Goal: Task Accomplishment & Management: Complete application form

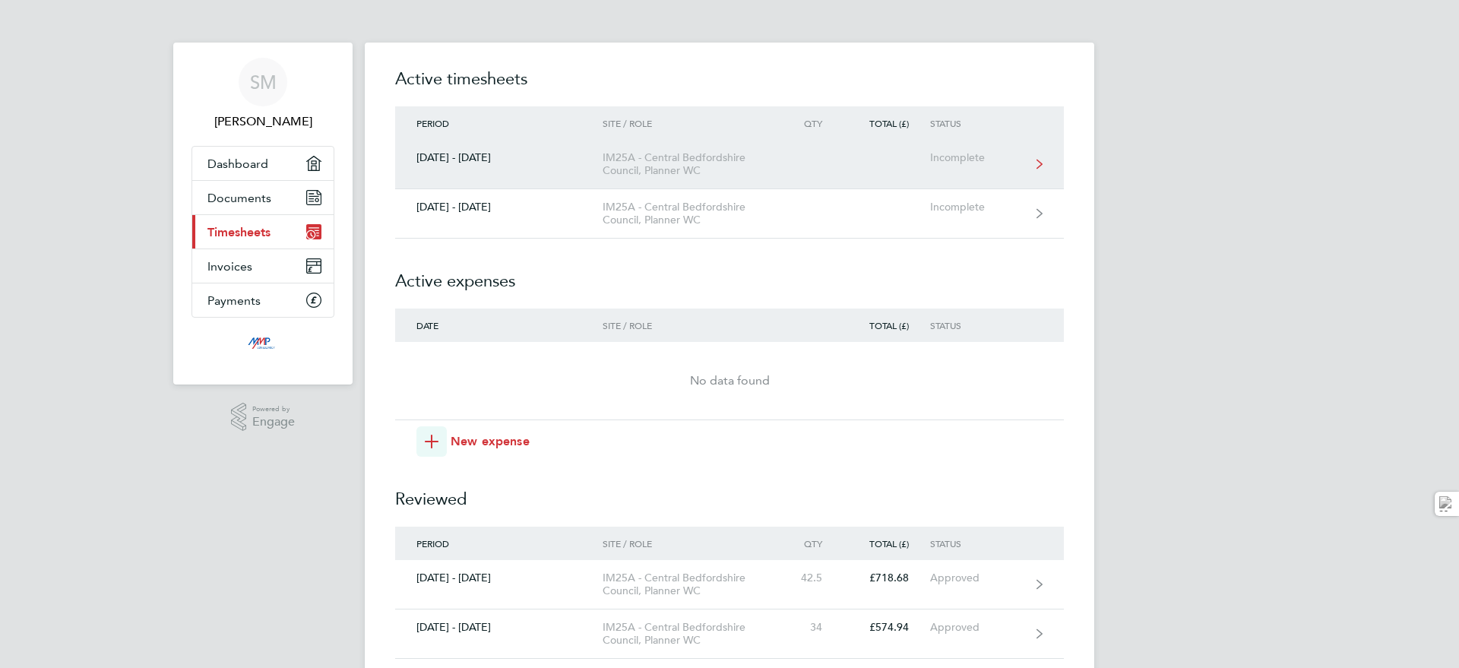
click at [911, 151] on link "[DATE] - [DATE] IM25A - Central Bedfordshire Council, Planner WC Incomplete" at bounding box center [729, 164] width 669 height 49
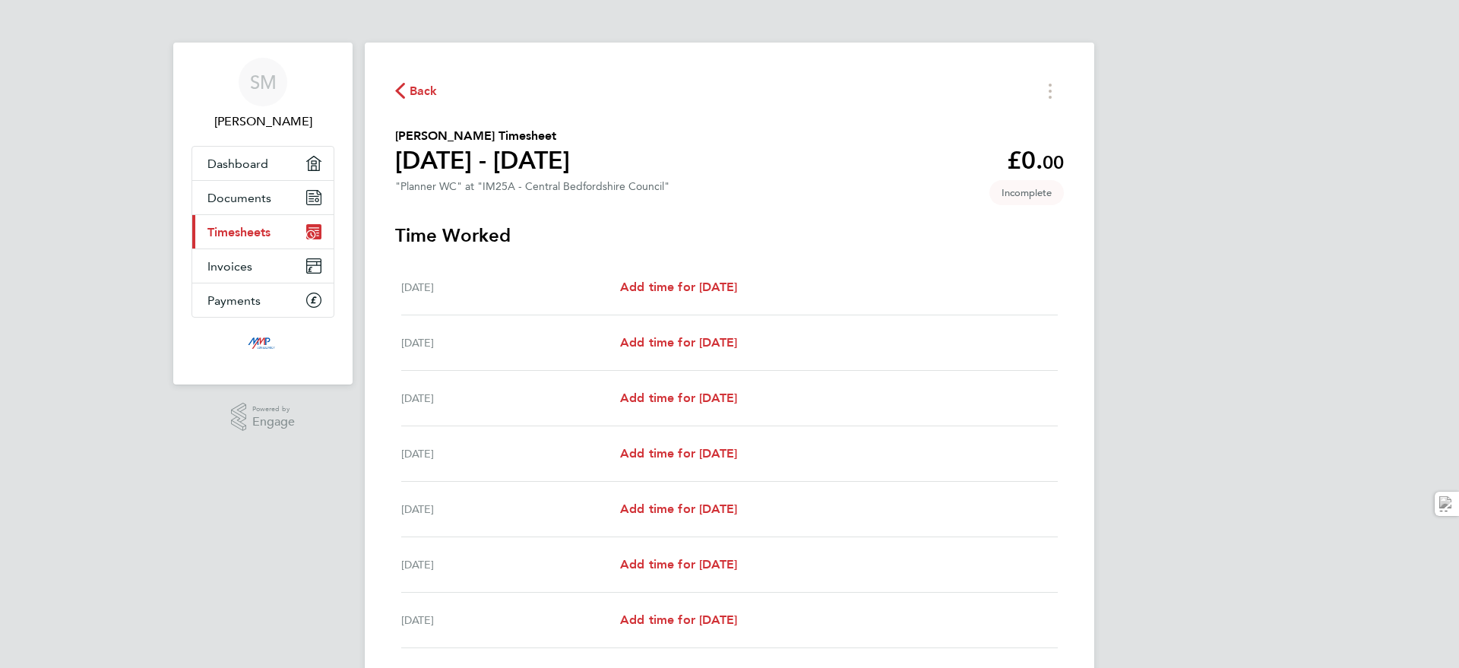
scroll to position [114, 0]
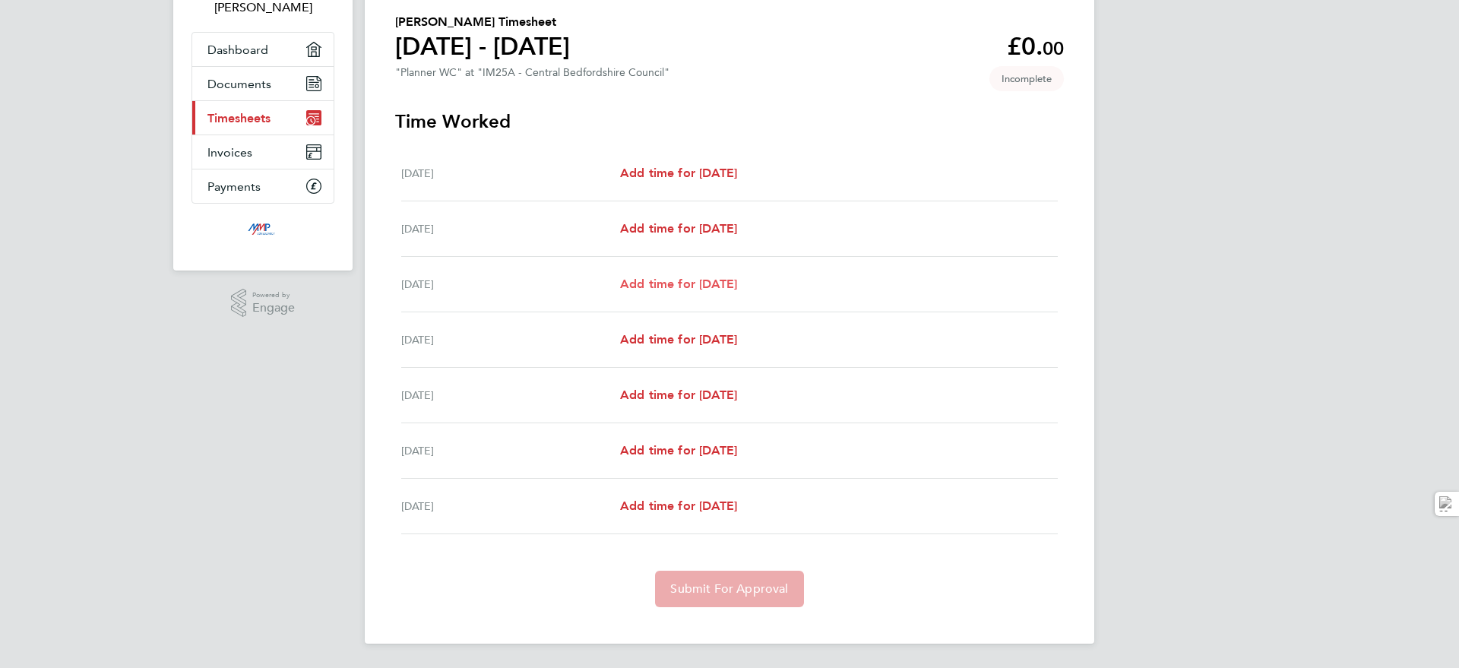
click at [649, 281] on span "Add time for [DATE]" at bounding box center [678, 284] width 117 height 14
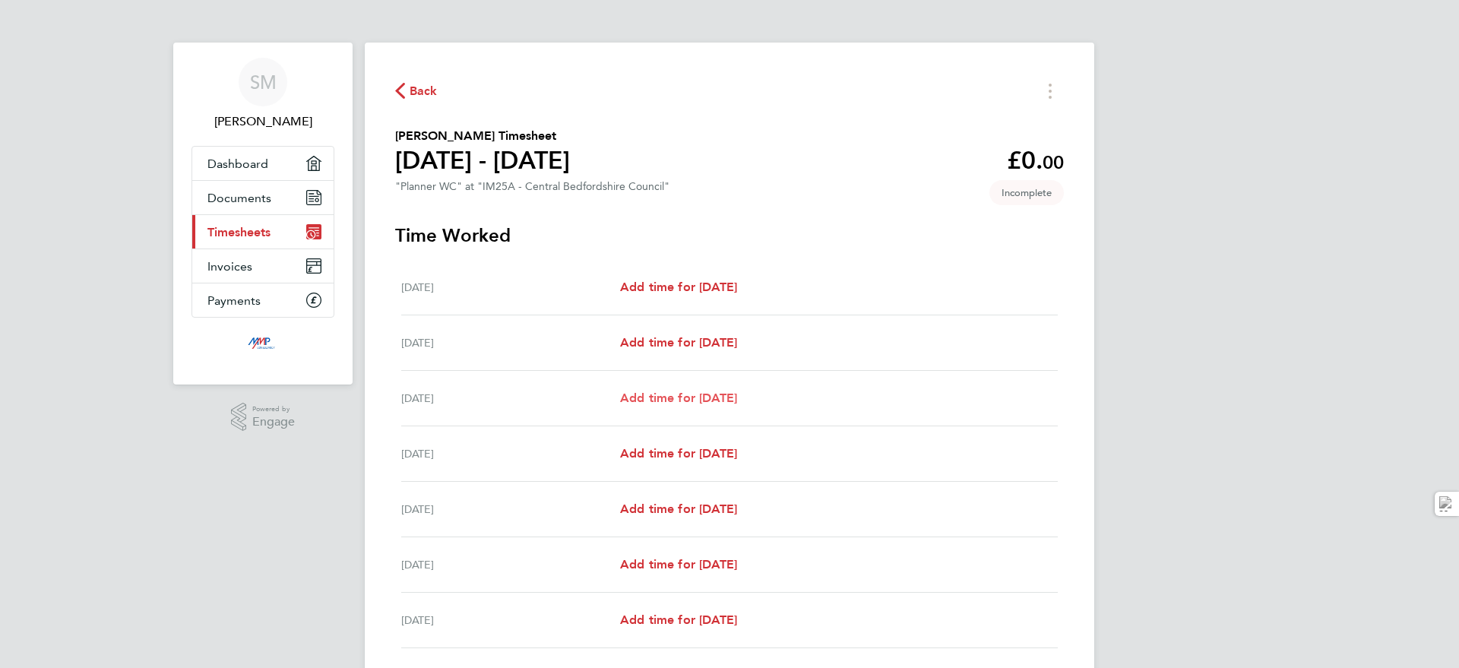
select select "30"
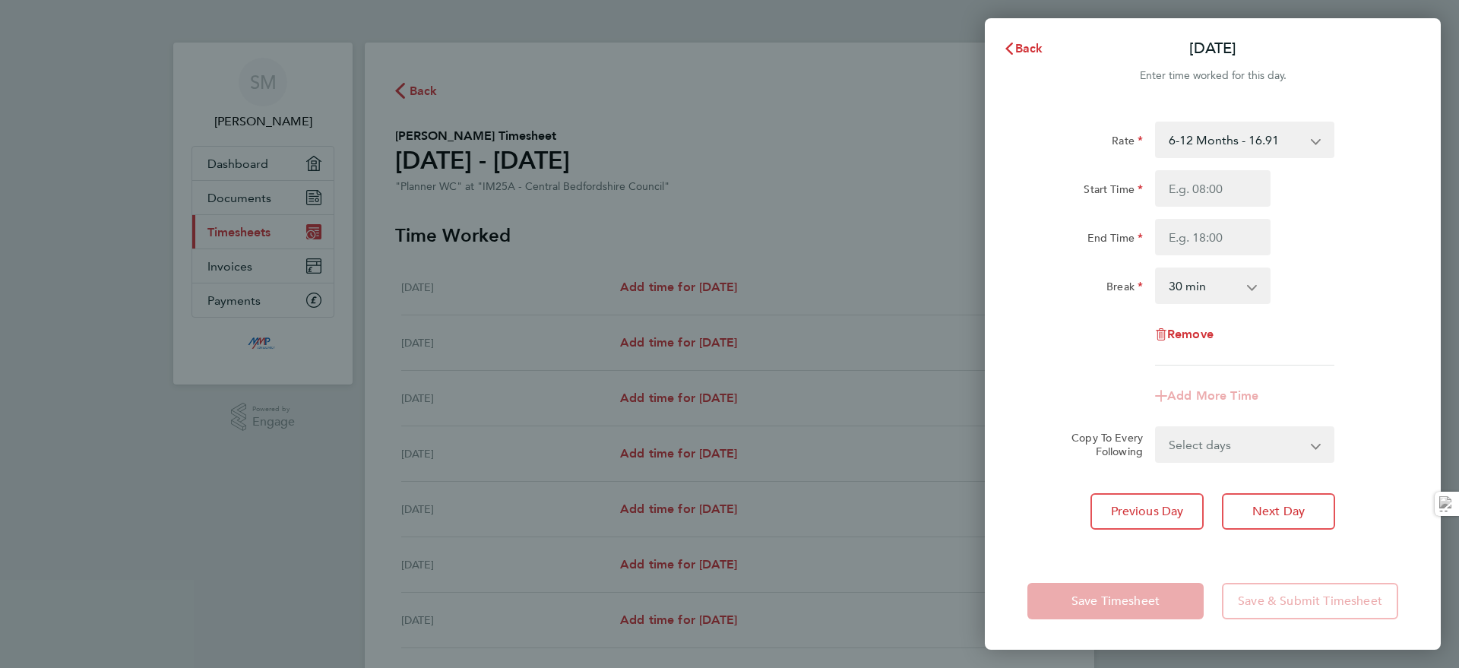
click at [1293, 133] on select "6-12 Months - 16.91" at bounding box center [1236, 139] width 158 height 33
click at [1349, 245] on div "End Time" at bounding box center [1212, 237] width 383 height 36
click at [1255, 179] on input "Start Time" at bounding box center [1213, 188] width 116 height 36
click at [1327, 353] on div "Rate 6-12 Months - 16.91 Start Time End Time Break 0 min 15 min 30 min 45 min 6…" at bounding box center [1212, 244] width 371 height 244
click at [1175, 188] on input "Start Time" at bounding box center [1213, 188] width 116 height 36
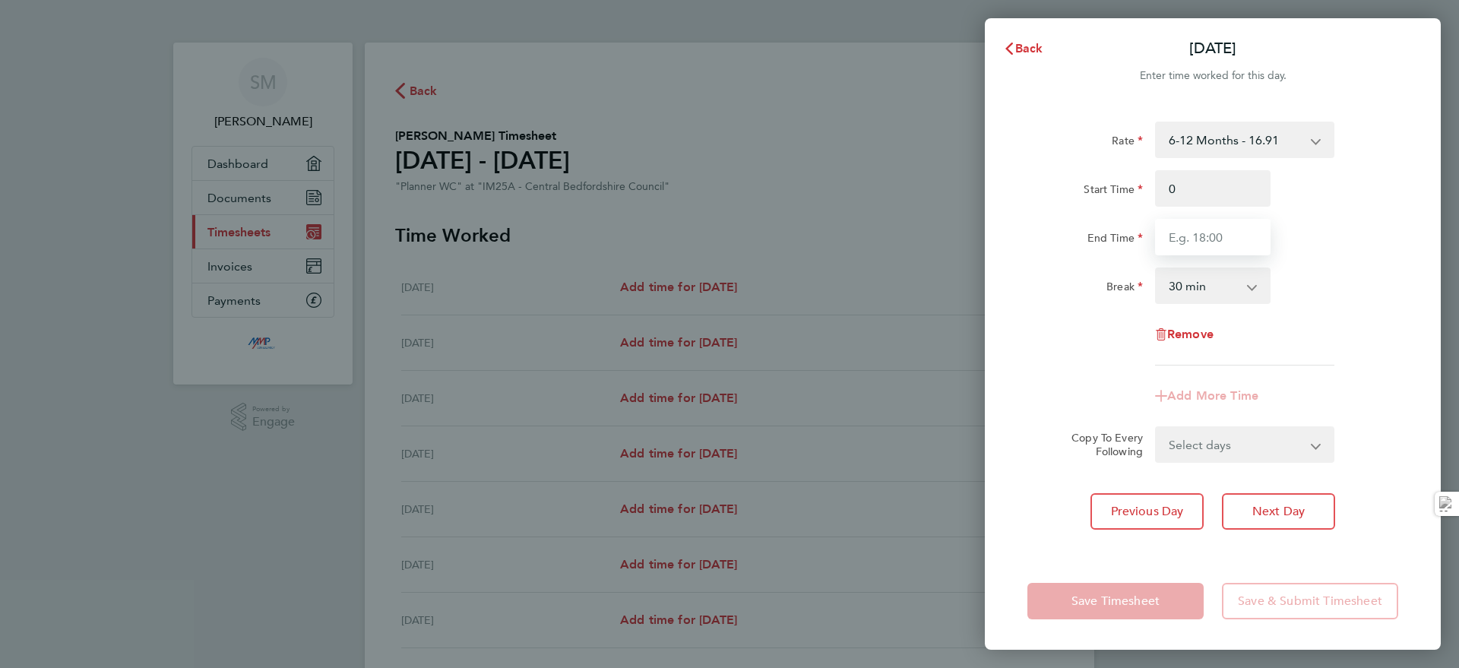
type input "00:00"
click at [1175, 228] on input "End Time" at bounding box center [1213, 237] width 116 height 36
type input "00:00"
click at [1366, 316] on div "Rate 6-12 Months - 16.91 Start Time 00:00 End Time 00:00 Break 0 min 15 min 30 …" at bounding box center [1212, 244] width 371 height 244
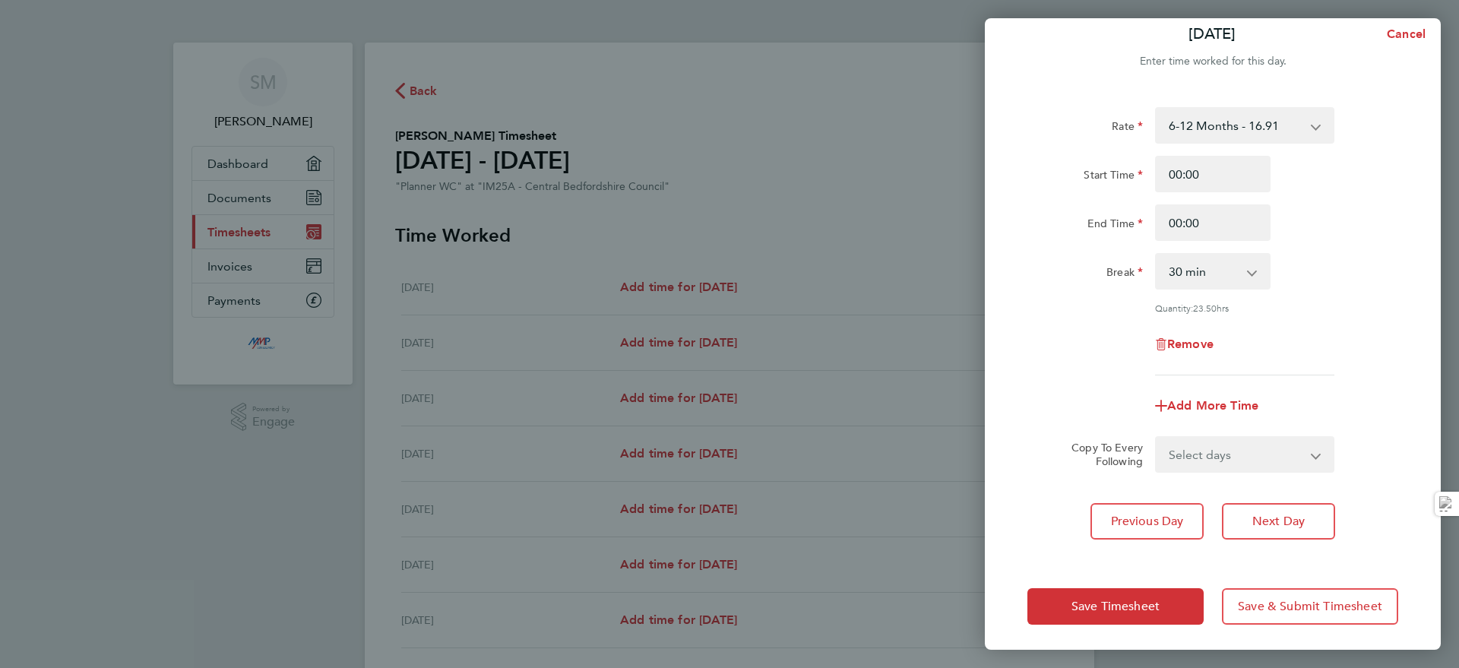
scroll to position [18, 0]
click at [1225, 458] on select "Select days Day [DATE] [DATE] [DATE] [DATE]" at bounding box center [1237, 450] width 160 height 33
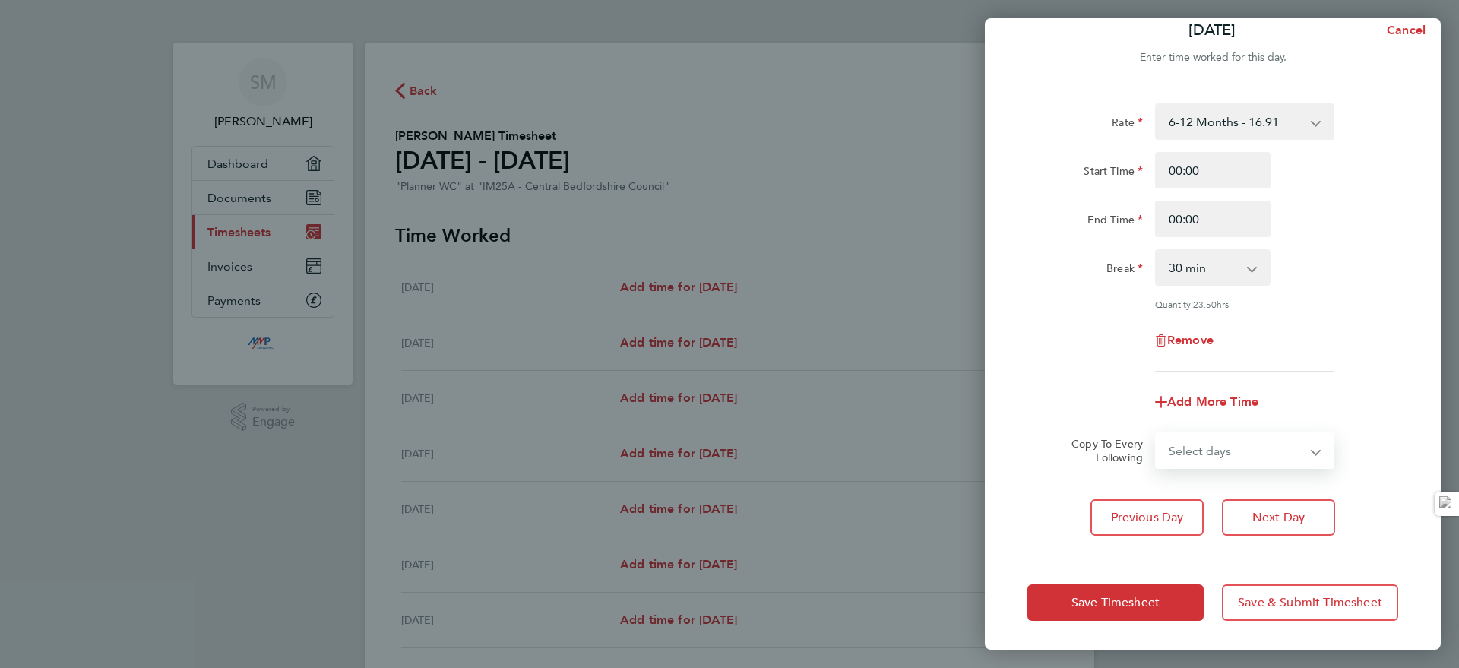
select select "TUE"
click at [1157, 434] on select "Select days Day [DATE] [DATE] [DATE] [DATE]" at bounding box center [1237, 450] width 160 height 33
select select "[DATE]"
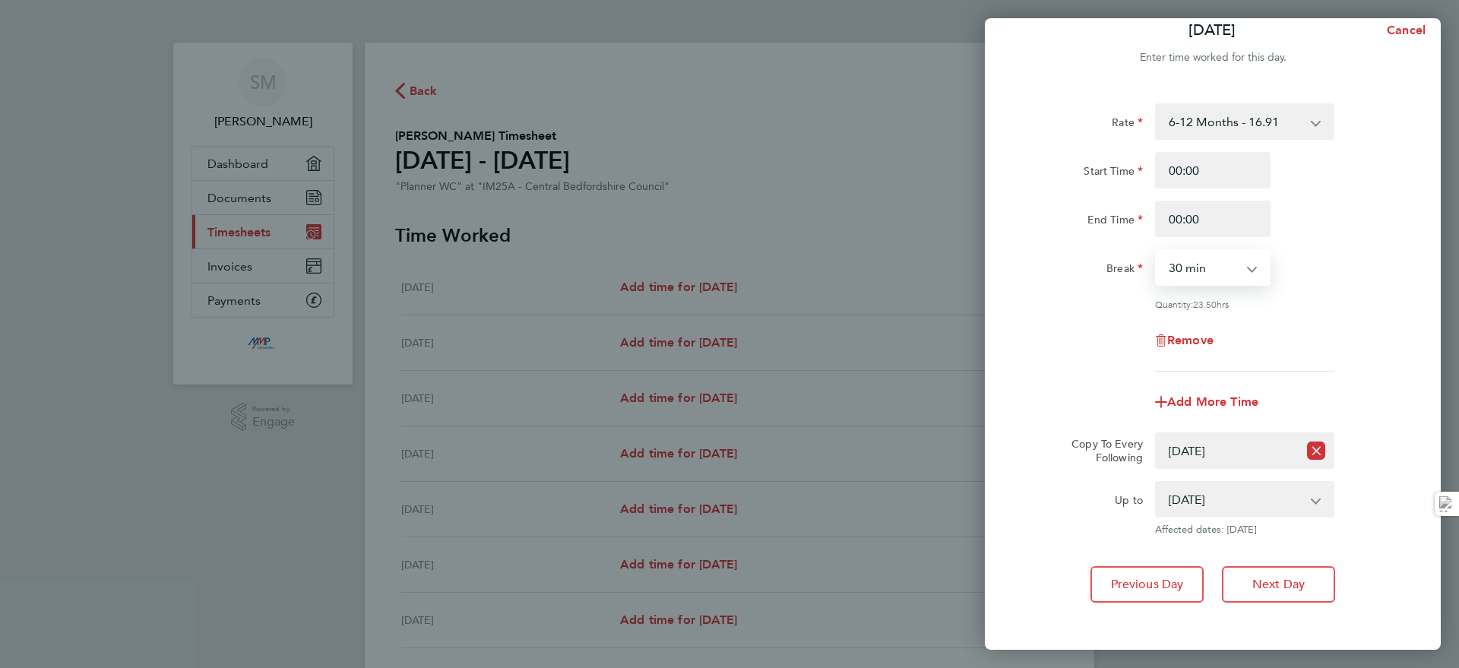
click at [1198, 259] on select "0 min 15 min 30 min 45 min 60 min 75 min 90 min" at bounding box center [1204, 267] width 94 height 33
select select "0"
click at [1157, 251] on select "0 min 15 min 30 min 45 min 60 min 75 min 90 min" at bounding box center [1204, 267] width 94 height 33
click at [1321, 305] on div "Quantity: 24.00 hrs" at bounding box center [1244, 304] width 179 height 12
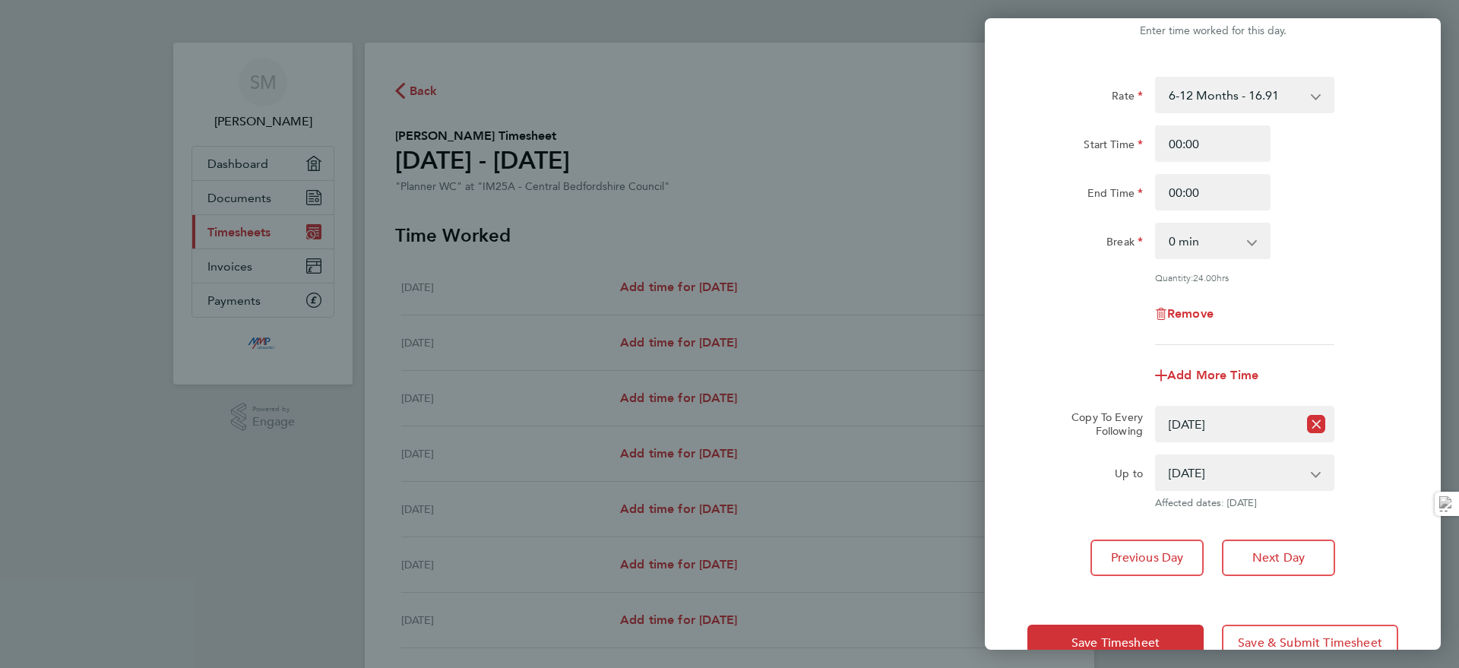
scroll to position [85, 0]
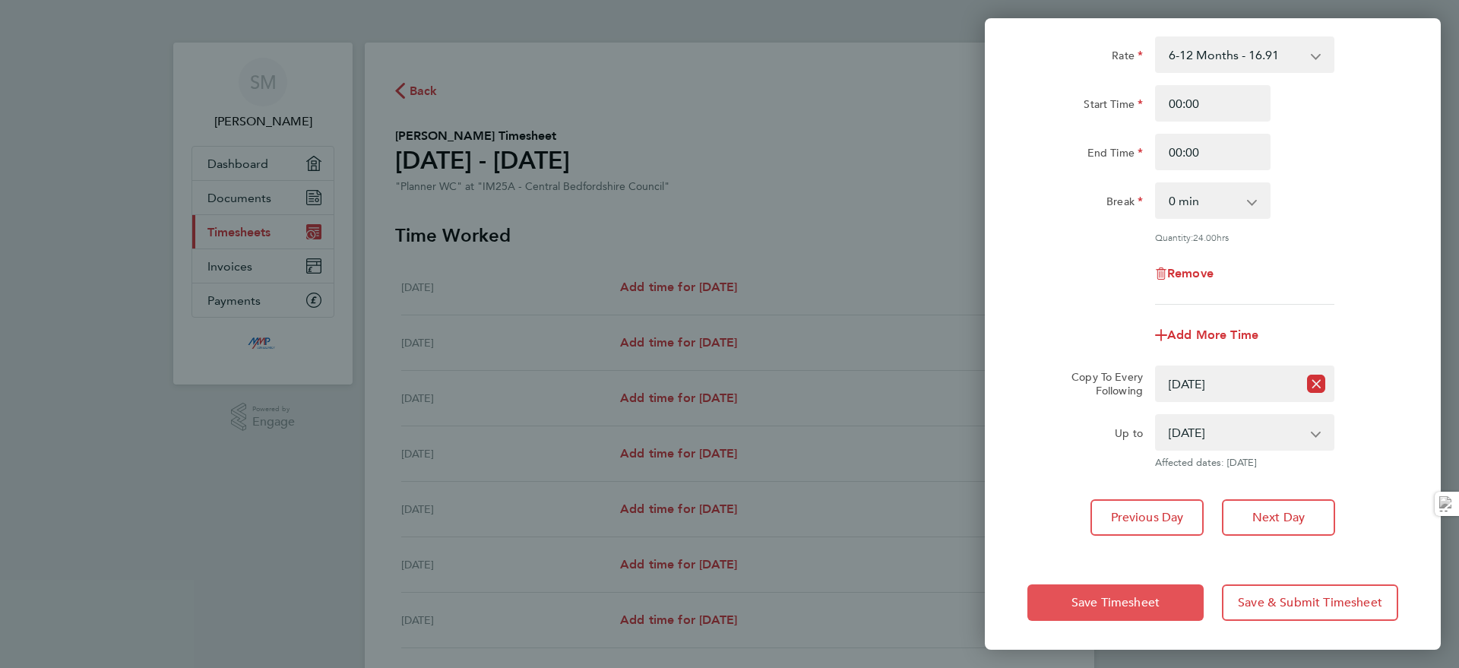
click at [1136, 588] on button "Save Timesheet" at bounding box center [1115, 602] width 176 height 36
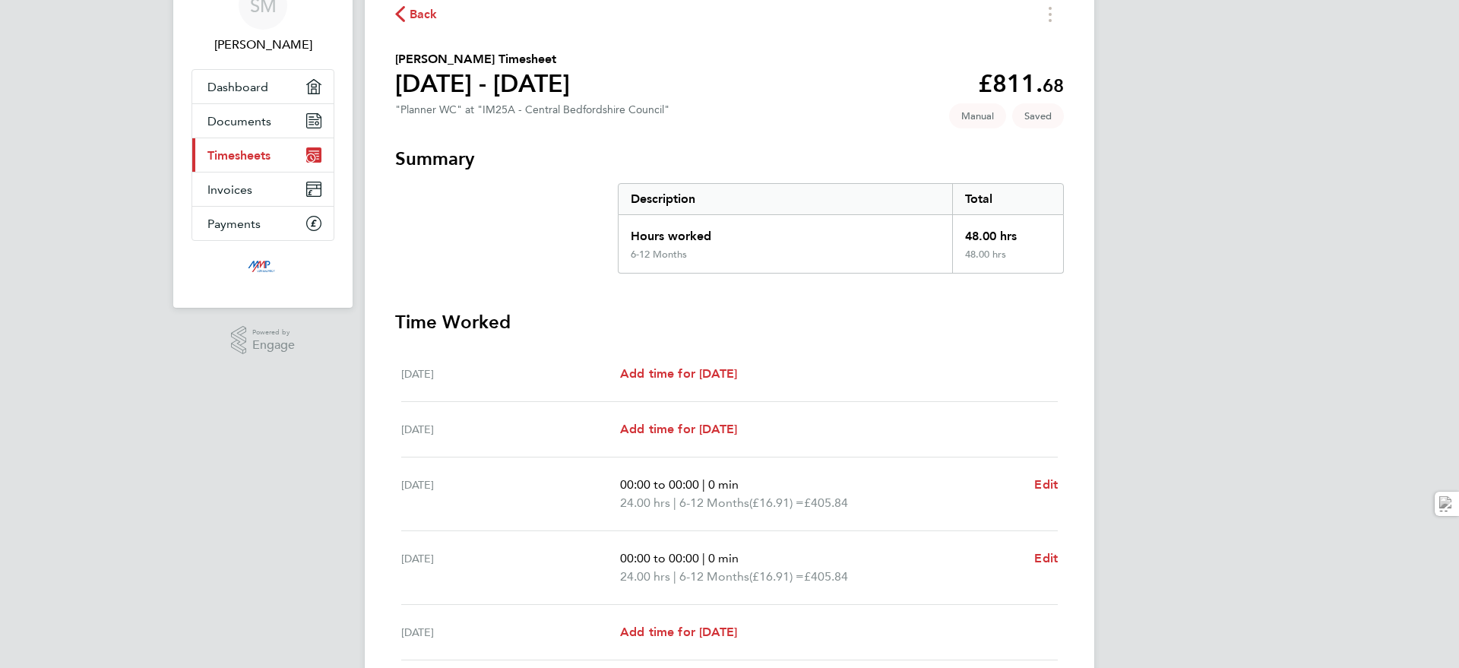
scroll to position [285, 0]
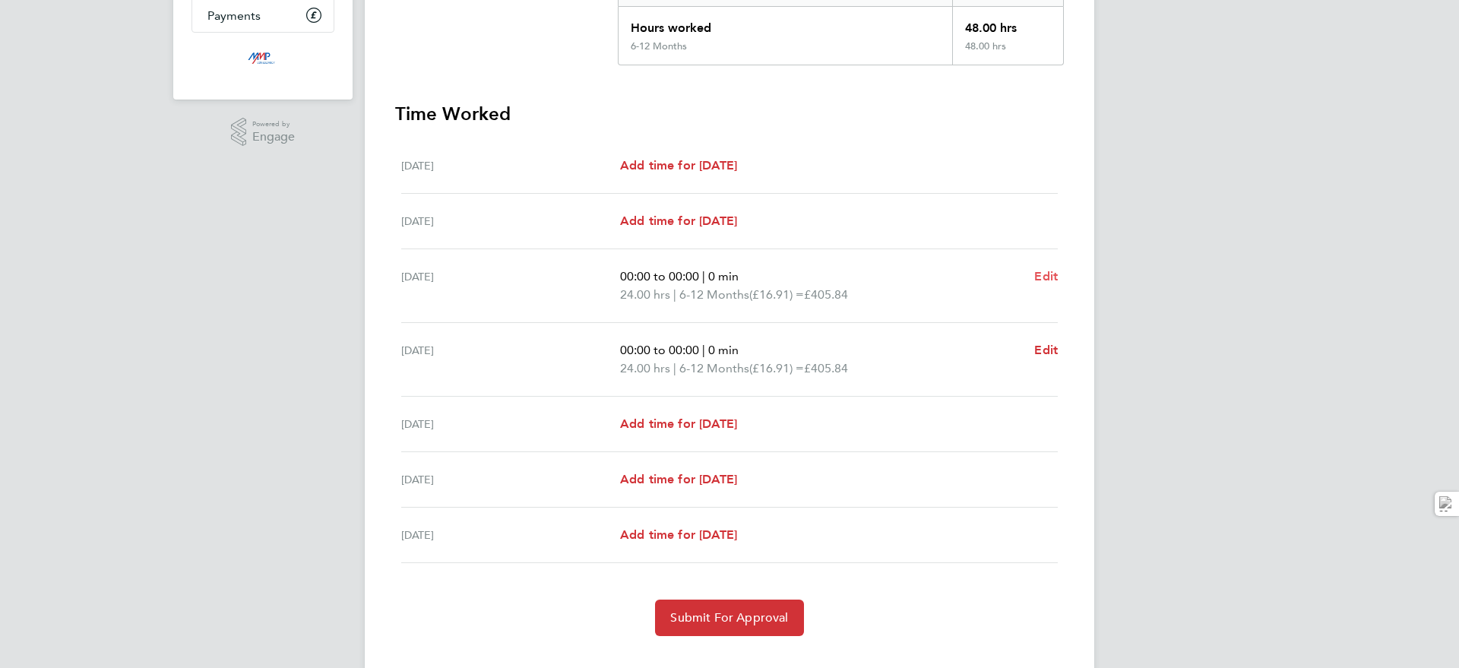
click at [1054, 274] on span "Edit" at bounding box center [1046, 276] width 24 height 14
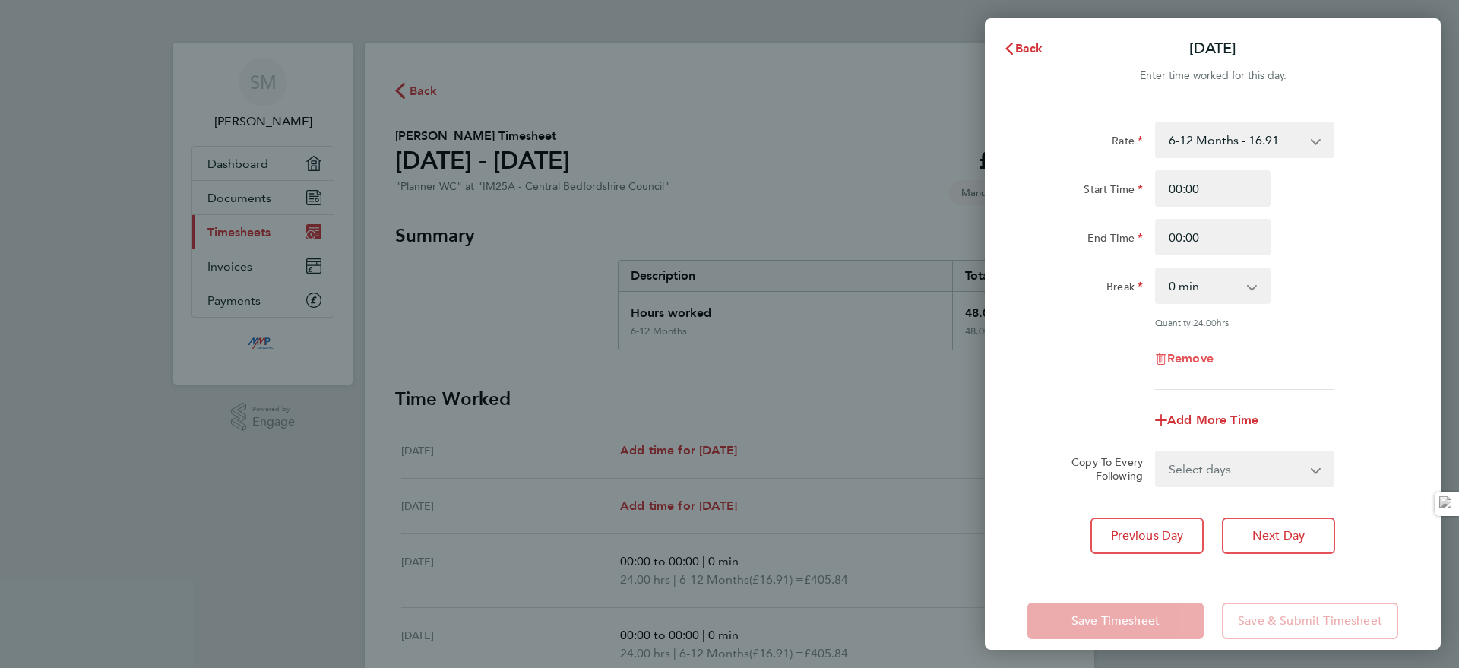
click at [1211, 352] on span "Remove" at bounding box center [1190, 358] width 46 height 14
select select "null"
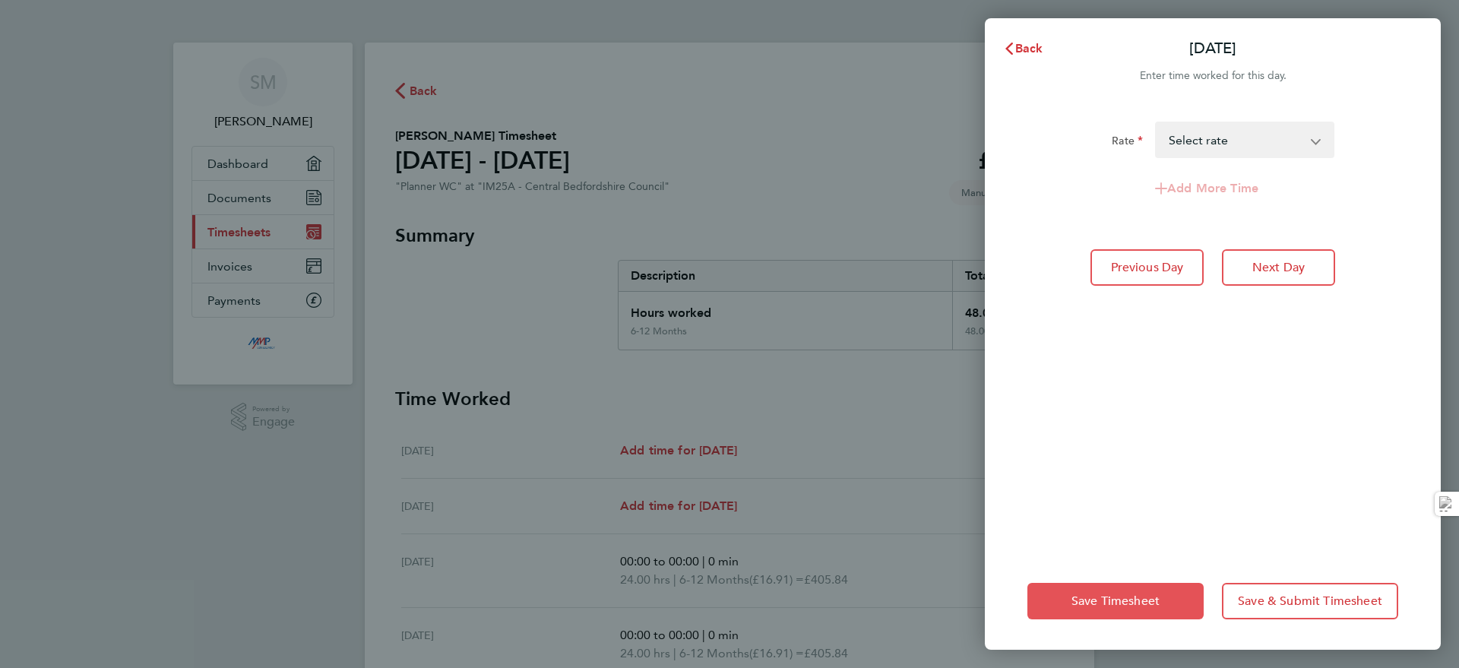
click at [1109, 590] on button "Save Timesheet" at bounding box center [1115, 601] width 176 height 36
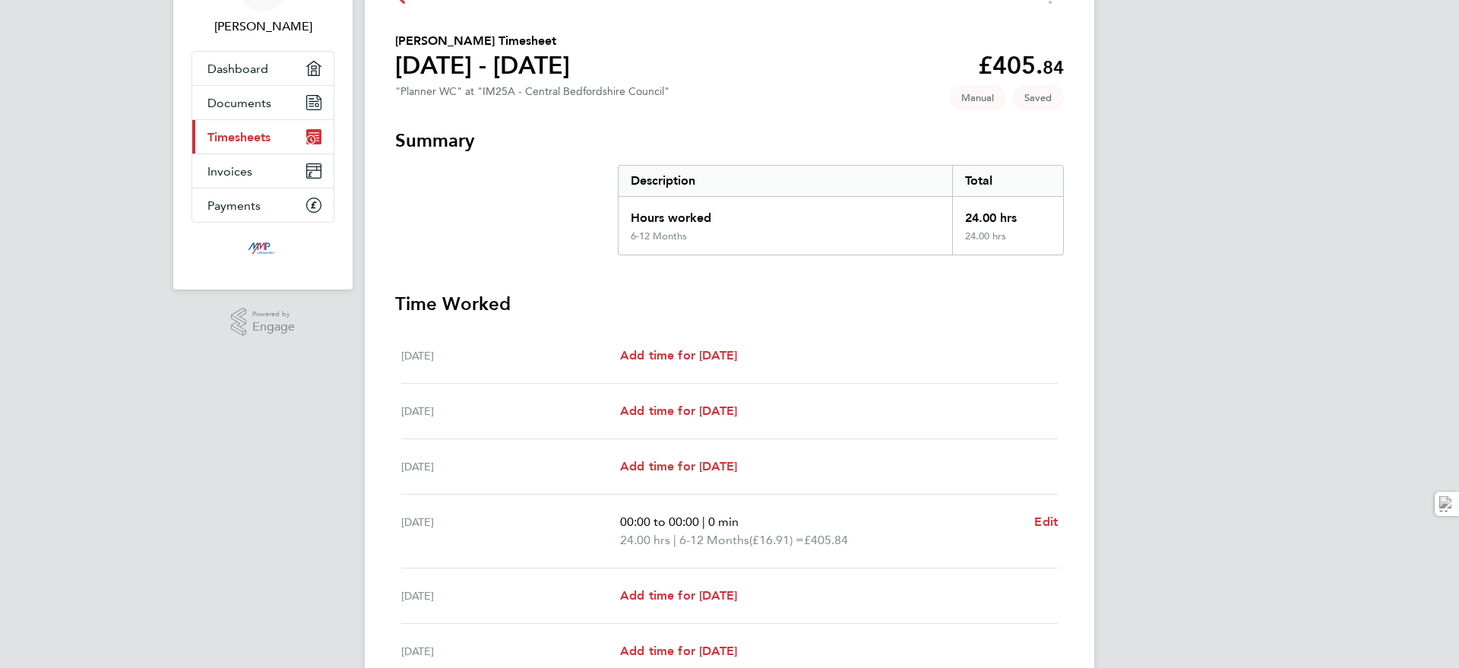
scroll to position [190, 0]
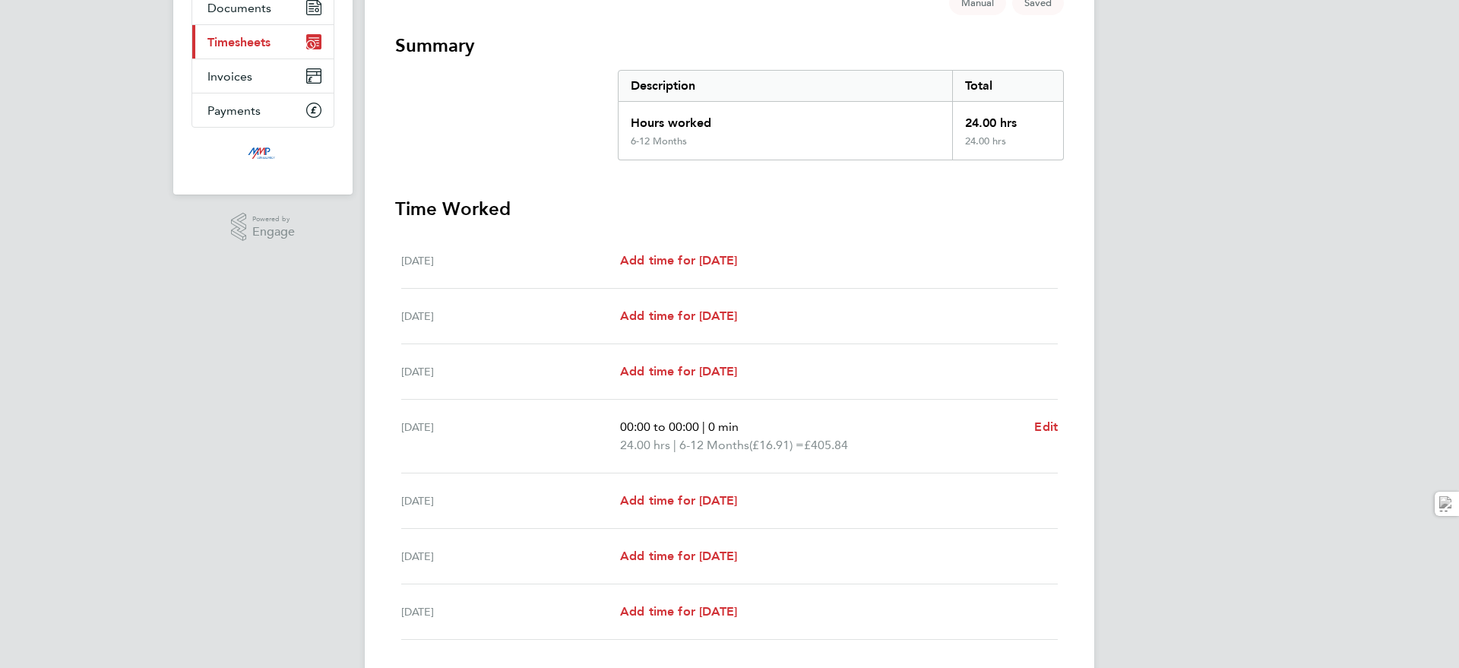
click at [1033, 429] on div "00:00 to 00:00 | 0 min 24.00 hrs | 6-12 Months (£16.91) = £405.84 Edit" at bounding box center [839, 436] width 438 height 36
click at [1045, 426] on span "Edit" at bounding box center [1046, 426] width 24 height 14
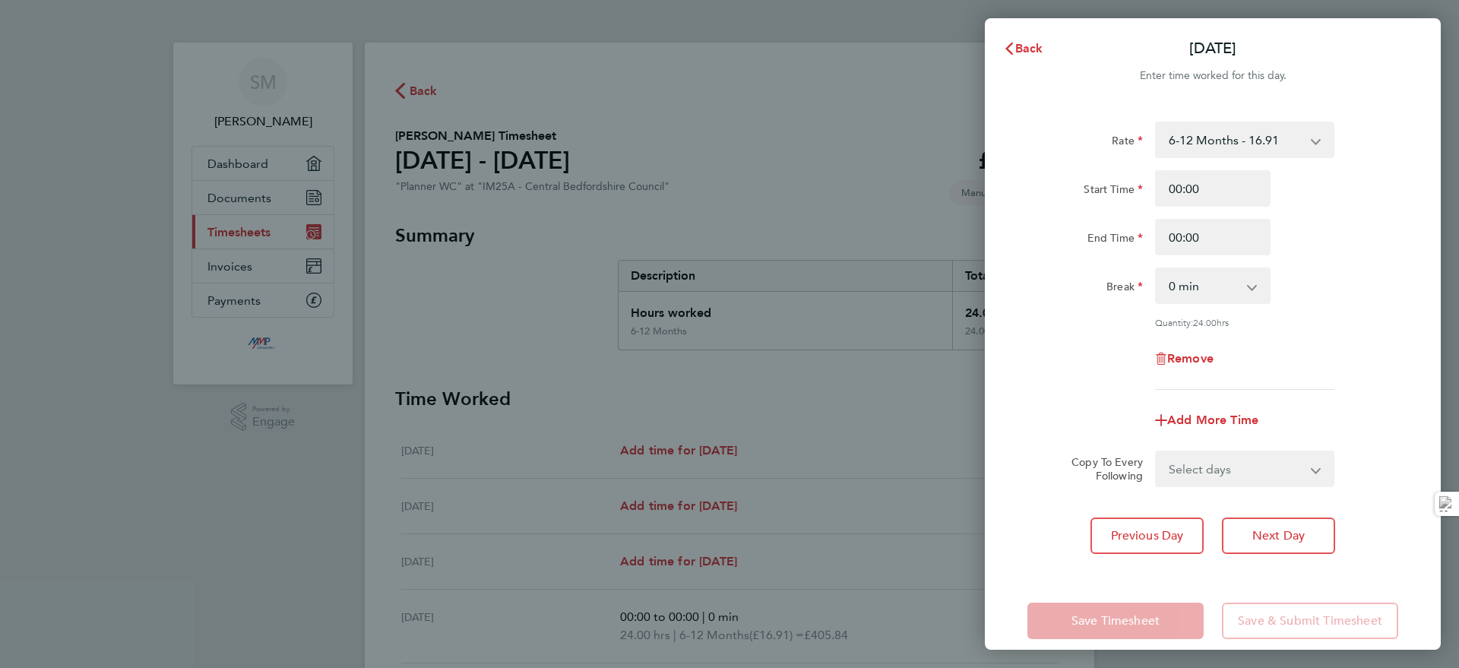
click at [1311, 121] on div "Rate 6-12 Months - 16.91 Start Time 00:00 End Time 00:00 Break 0 min 15 min 30 …" at bounding box center [1213, 337] width 456 height 469
click at [1308, 126] on select "6-12 Months - 16.91" at bounding box center [1236, 139] width 158 height 33
click at [1214, 359] on span "Remove" at bounding box center [1190, 358] width 46 height 14
select select "null"
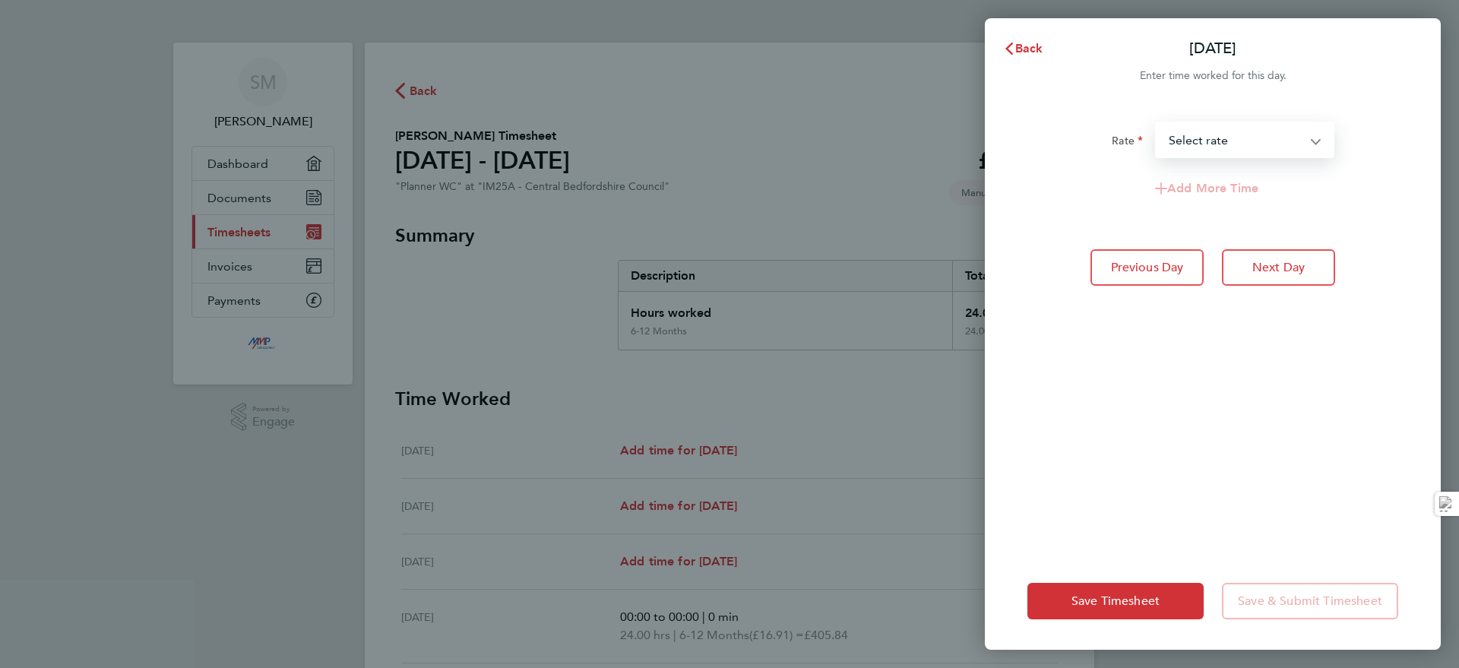
click at [1217, 139] on select "6-12 Months - 16.91 Select rate" at bounding box center [1236, 139] width 158 height 33
click at [1087, 200] on div "Add More Time" at bounding box center [1212, 188] width 383 height 36
click at [1129, 581] on div "Save Timesheet Save & Submit Timesheet" at bounding box center [1213, 600] width 456 height 97
click at [1067, 593] on button "Save Timesheet" at bounding box center [1115, 601] width 176 height 36
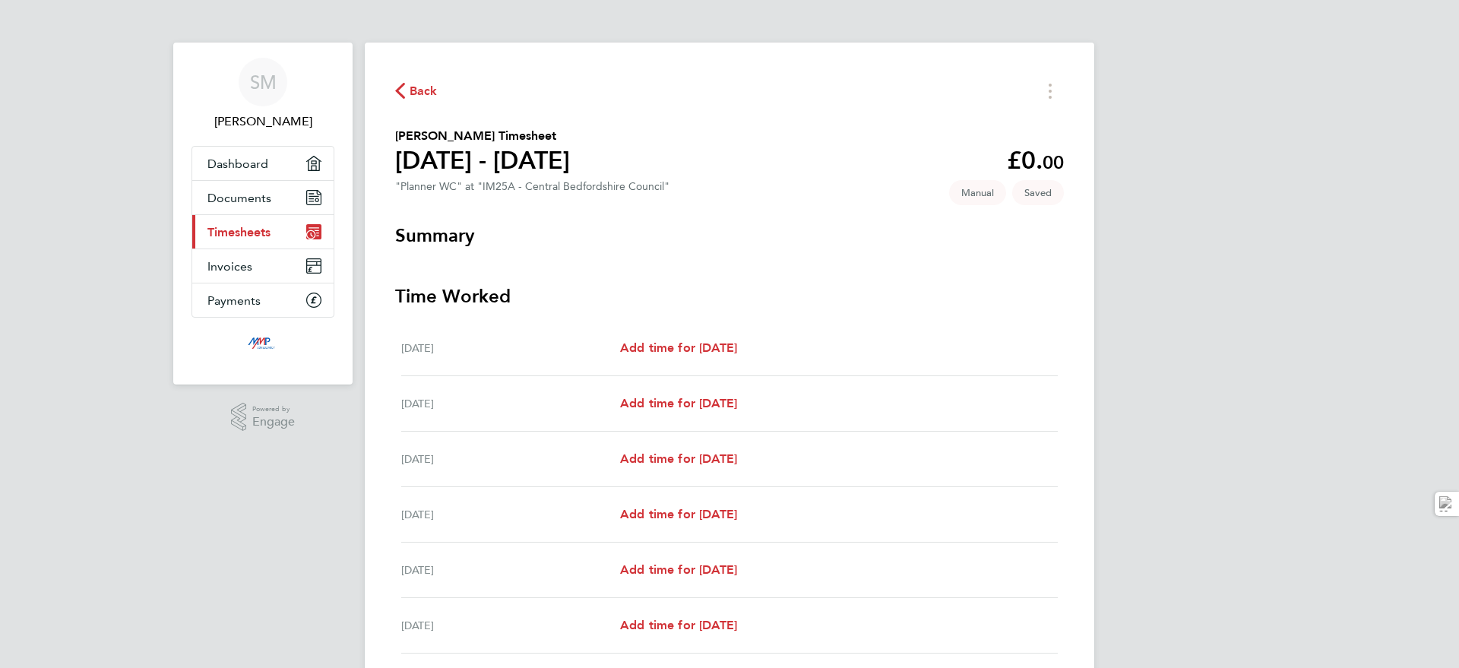
drag, startPoint x: 255, startPoint y: 235, endPoint x: 267, endPoint y: 234, distance: 12.2
click at [255, 234] on span "Timesheets" at bounding box center [238, 232] width 63 height 14
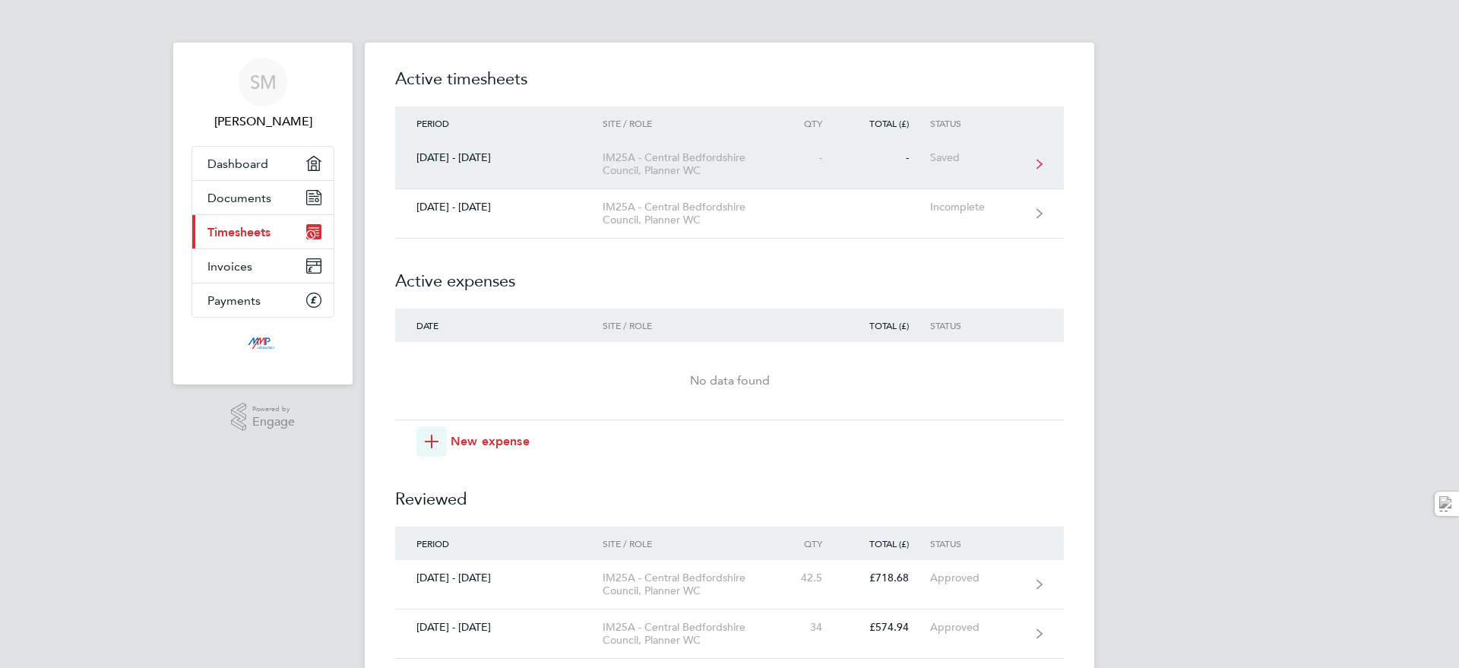
click at [977, 161] on div "Saved" at bounding box center [976, 157] width 93 height 13
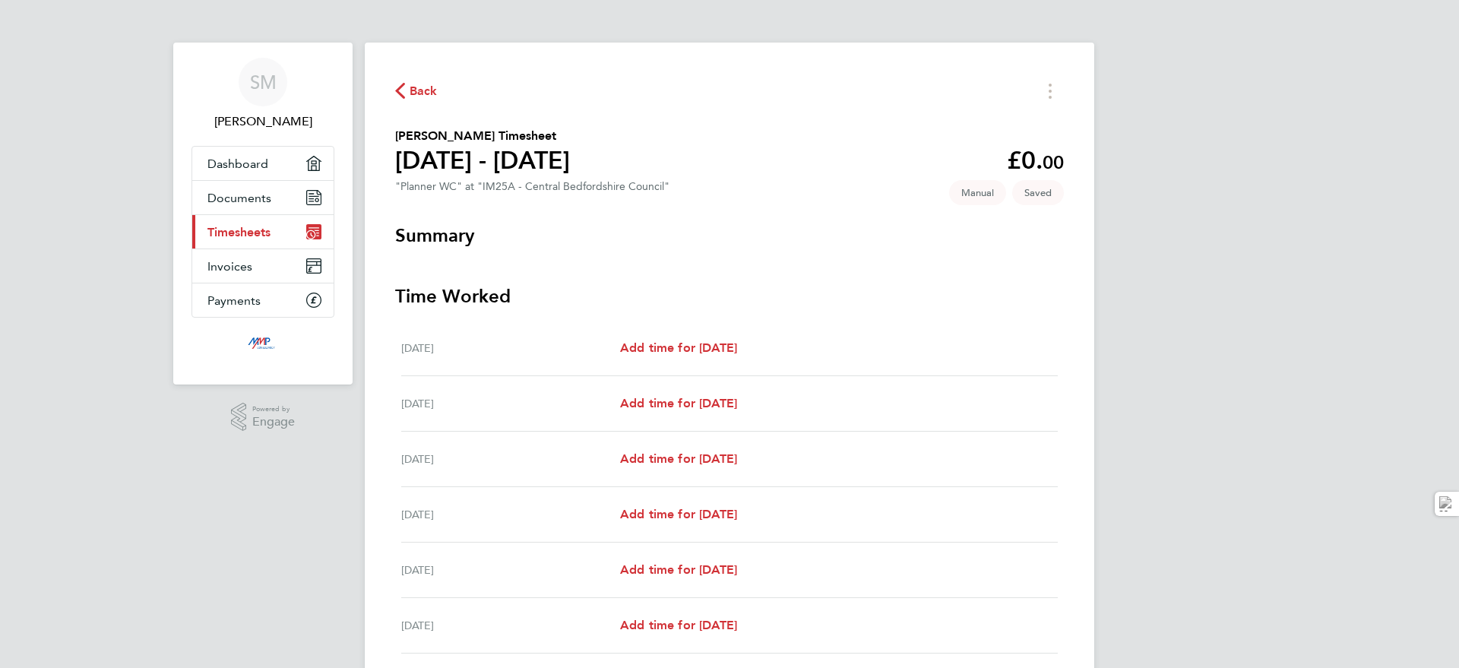
click at [223, 230] on span "Timesheets" at bounding box center [238, 232] width 63 height 14
